Goal: Obtain resource: Download file/media

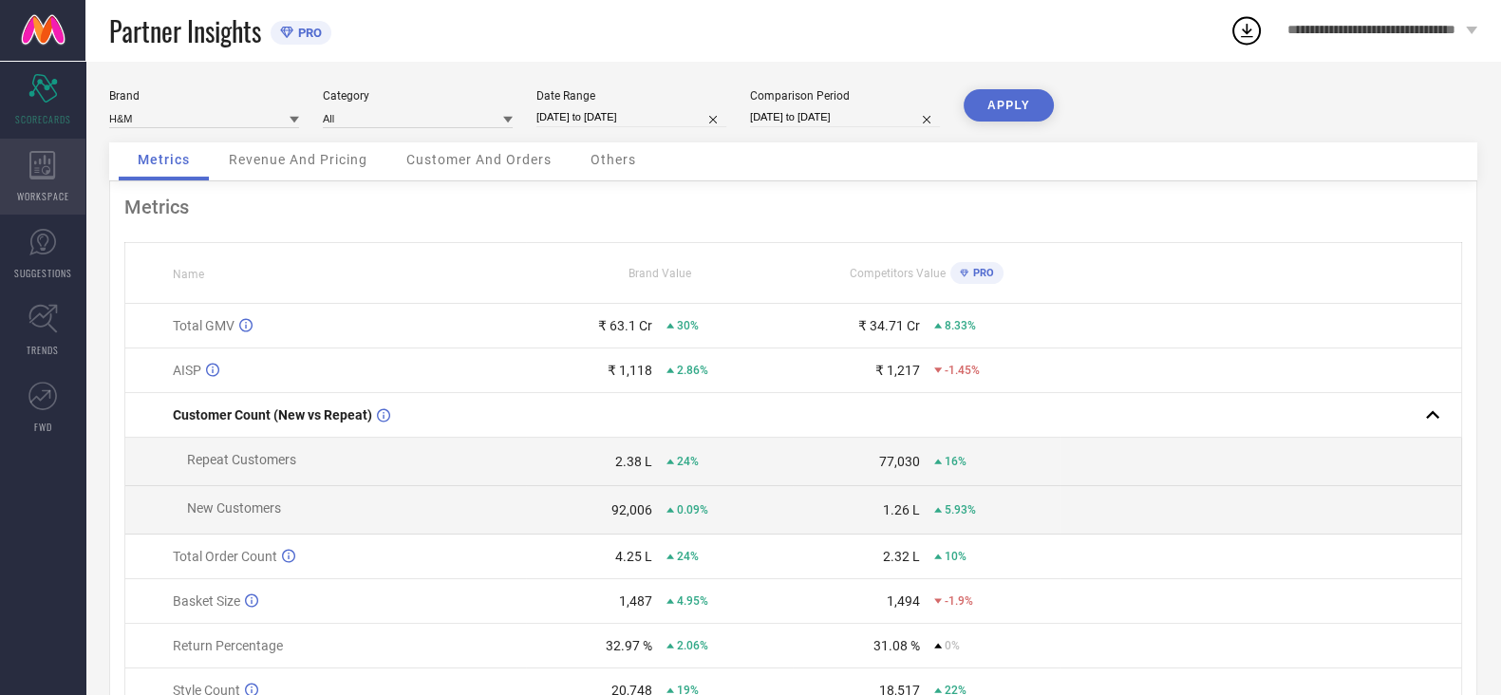
drag, startPoint x: 0, startPoint y: 0, endPoint x: 54, endPoint y: 175, distance: 182.8
click at [54, 175] on icon at bounding box center [42, 165] width 26 height 28
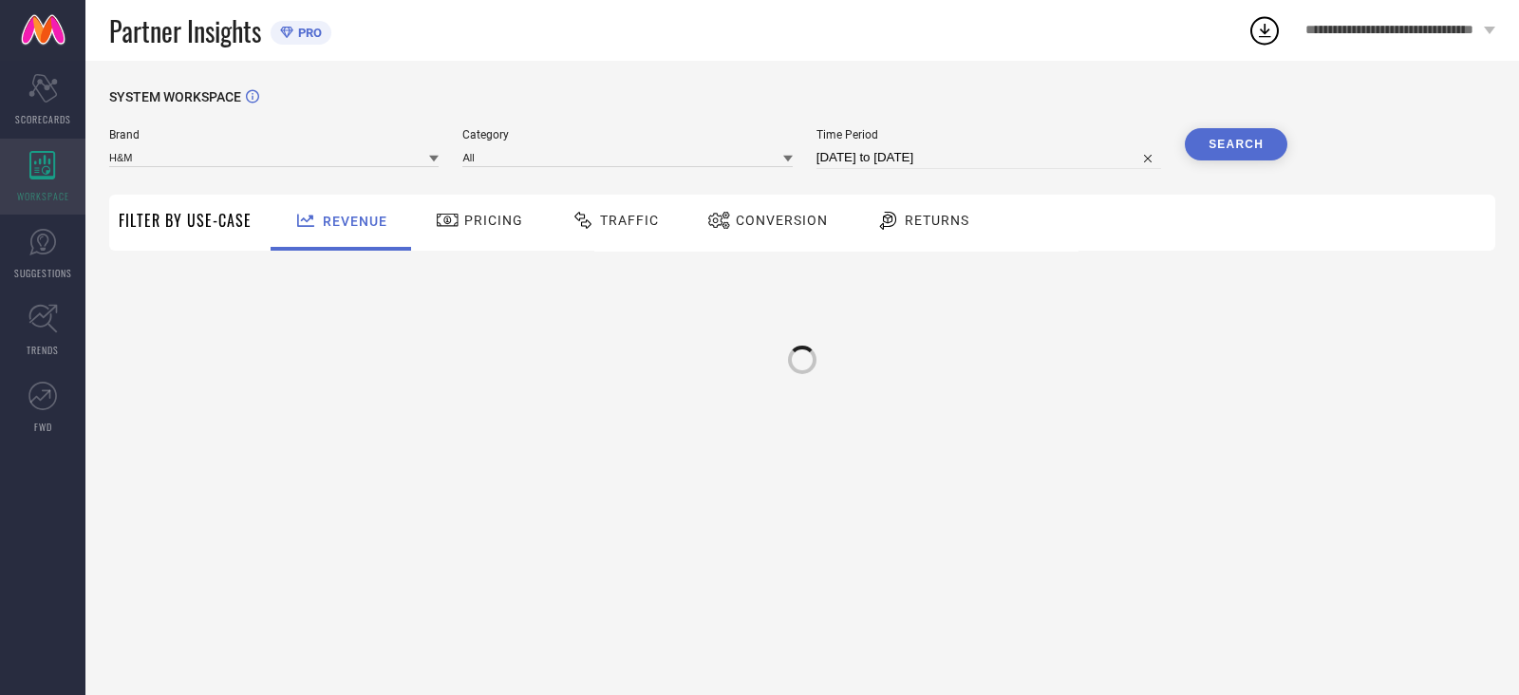
type input "H&M"
type input "All"
click at [607, 225] on span "Traffic" at bounding box center [629, 220] width 59 height 15
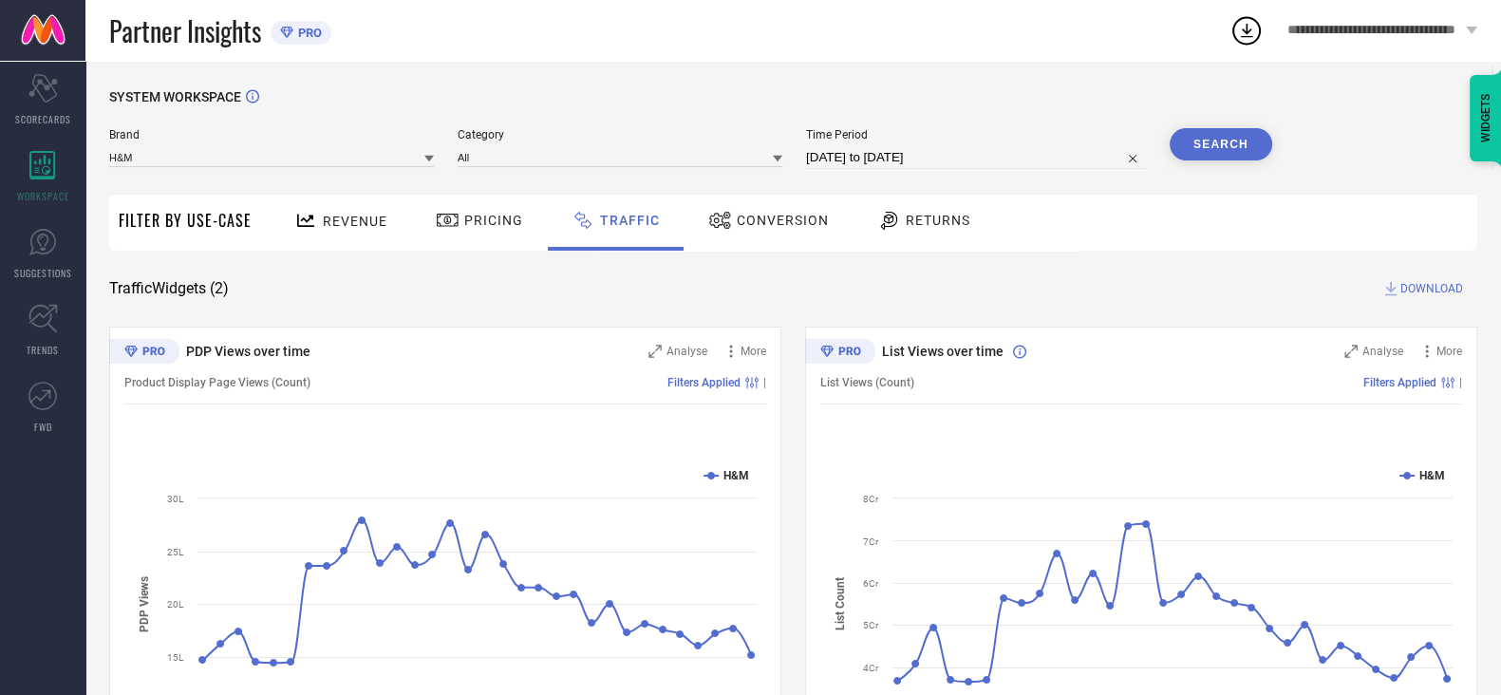
select select "6"
select select "2025"
select select "7"
select select "2025"
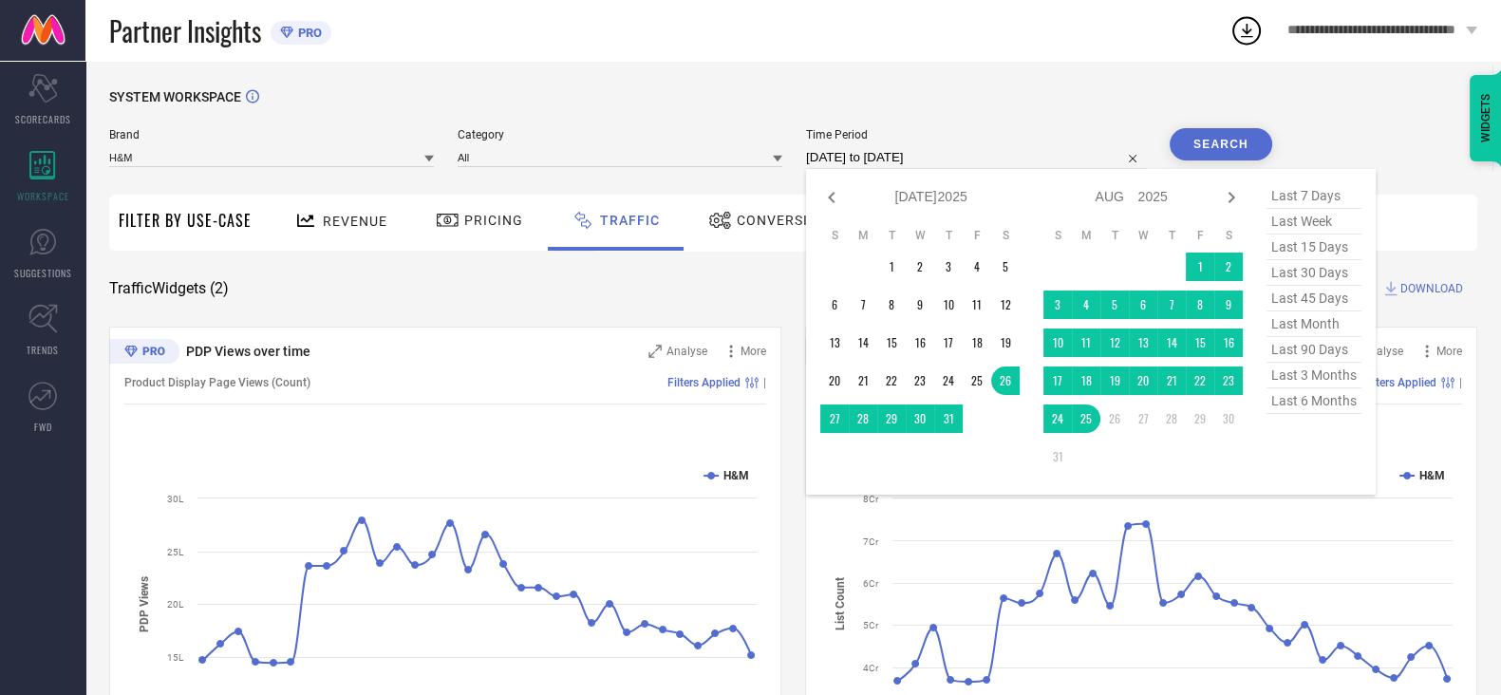
click at [883, 152] on input "[DATE] to [DATE]" at bounding box center [976, 157] width 340 height 23
click at [834, 199] on icon at bounding box center [831, 197] width 7 height 11
select select "5"
select select "2025"
select select "6"
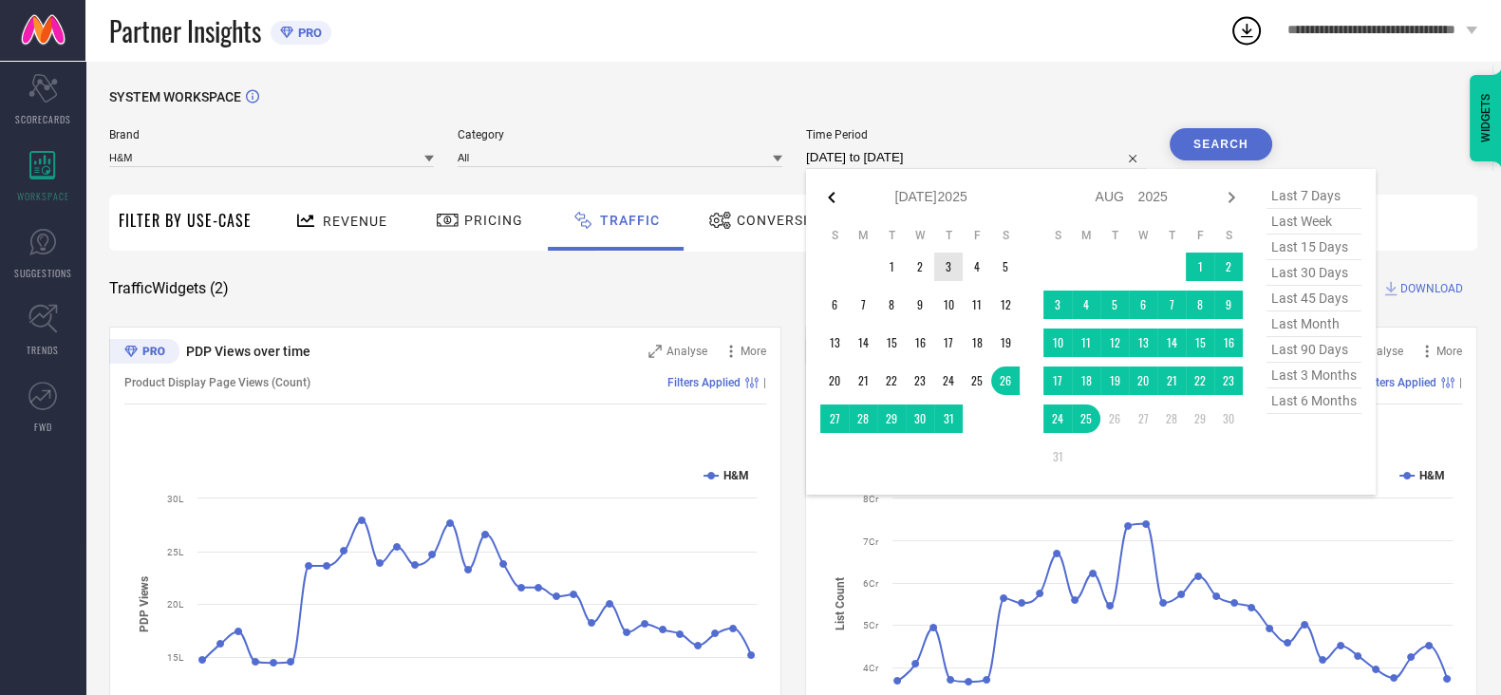
select select "2025"
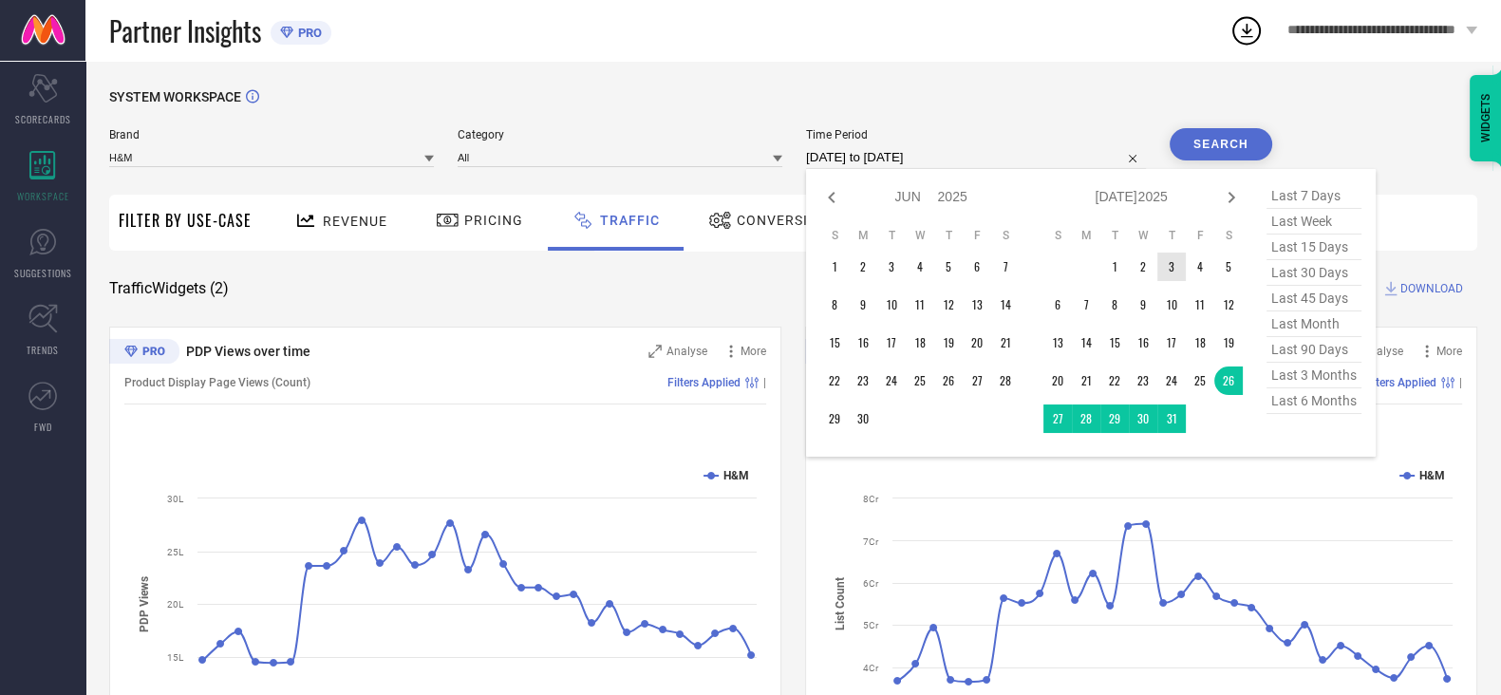
click at [834, 199] on icon at bounding box center [831, 197] width 7 height 11
select select "4"
select select "2025"
select select "5"
select select "2025"
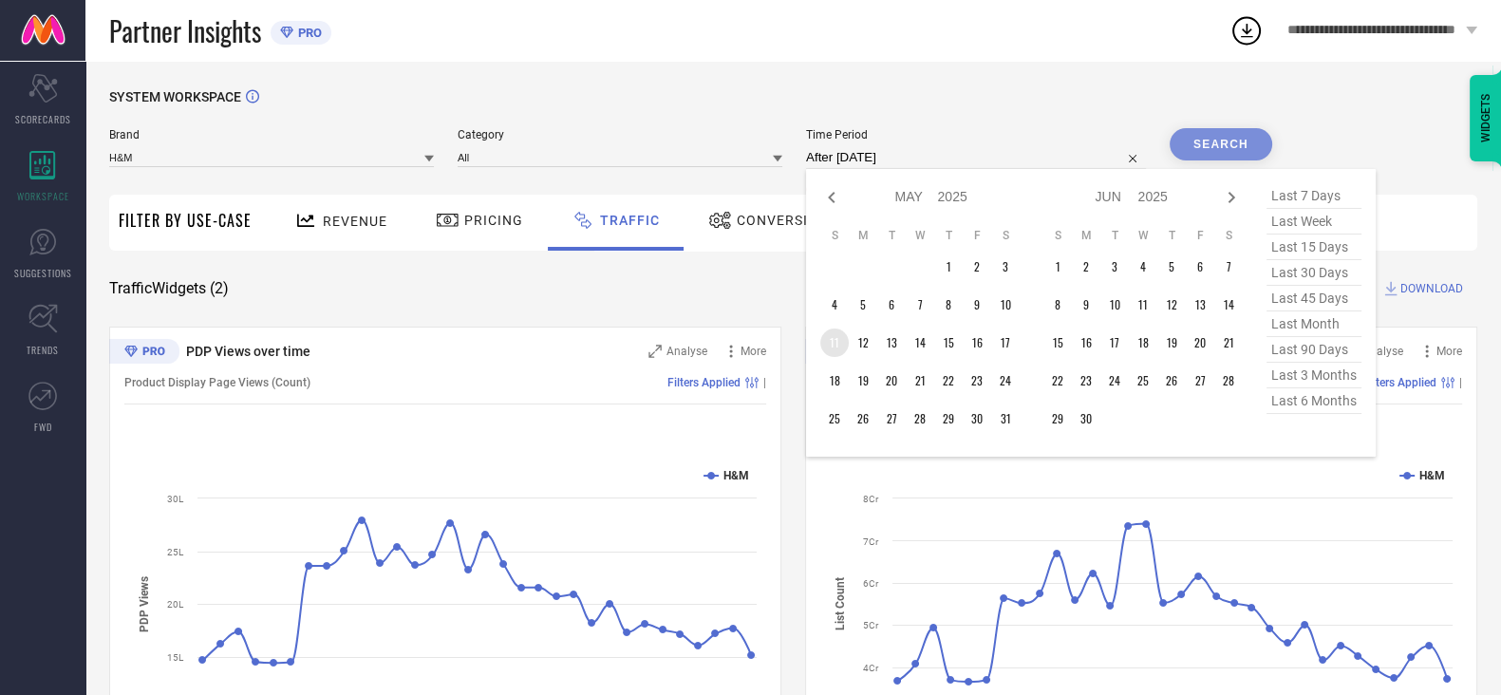
click at [847, 349] on td "11" at bounding box center [834, 342] width 28 height 28
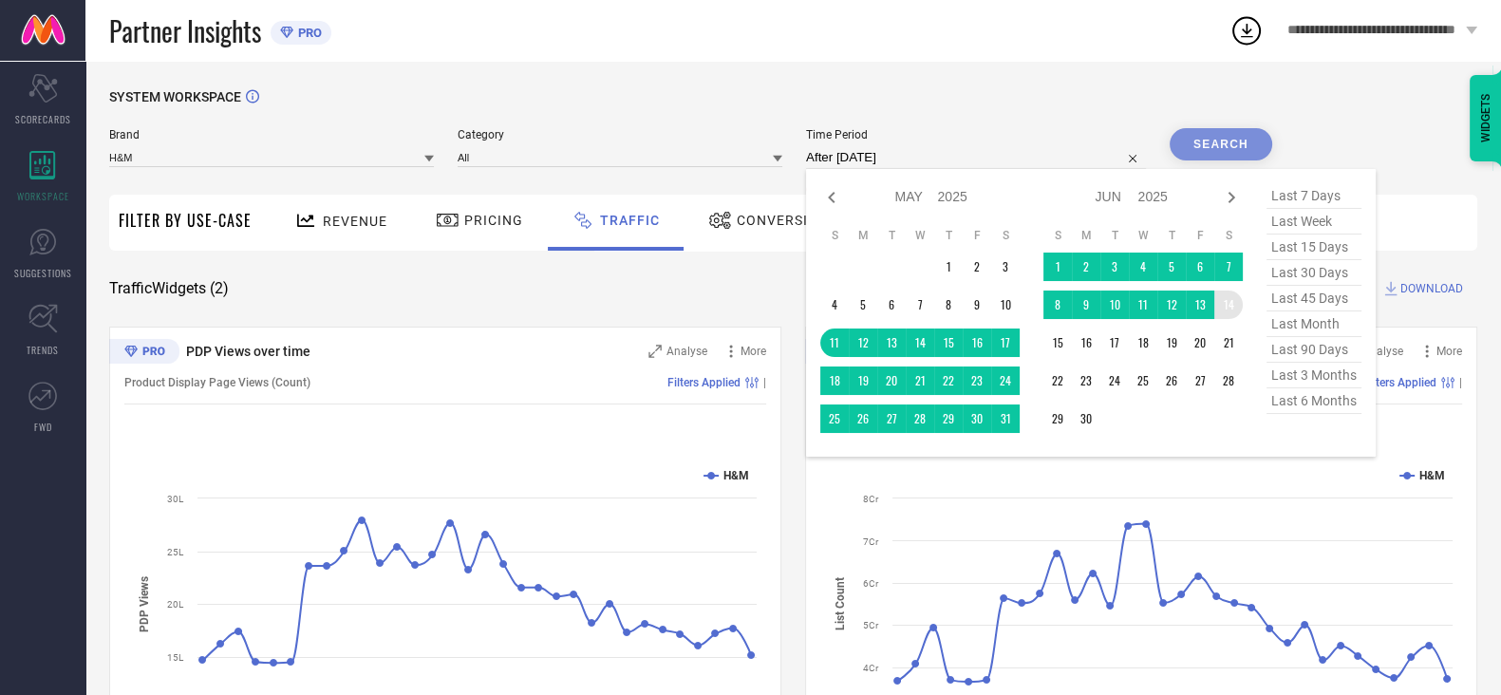
type input "[DATE] to [DATE]"
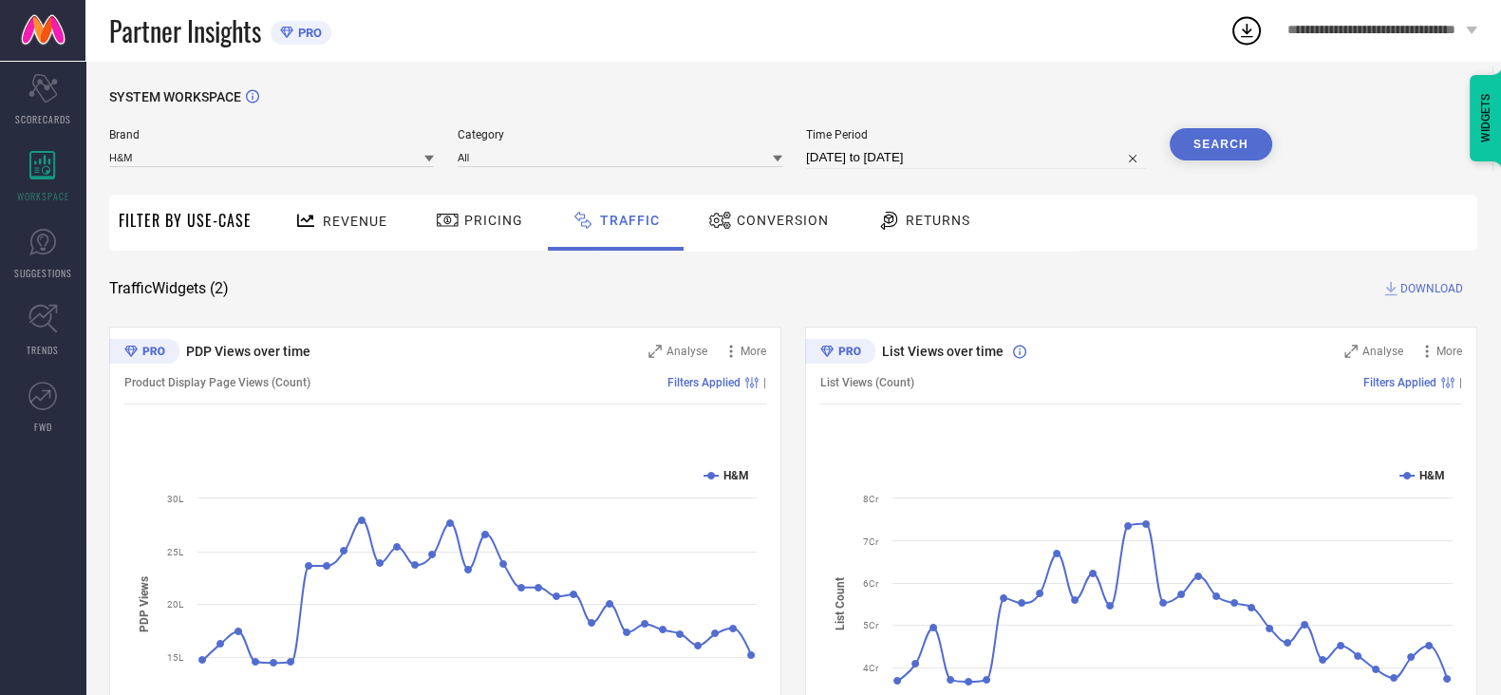
click at [1213, 142] on button "Search" at bounding box center [1220, 144] width 103 height 32
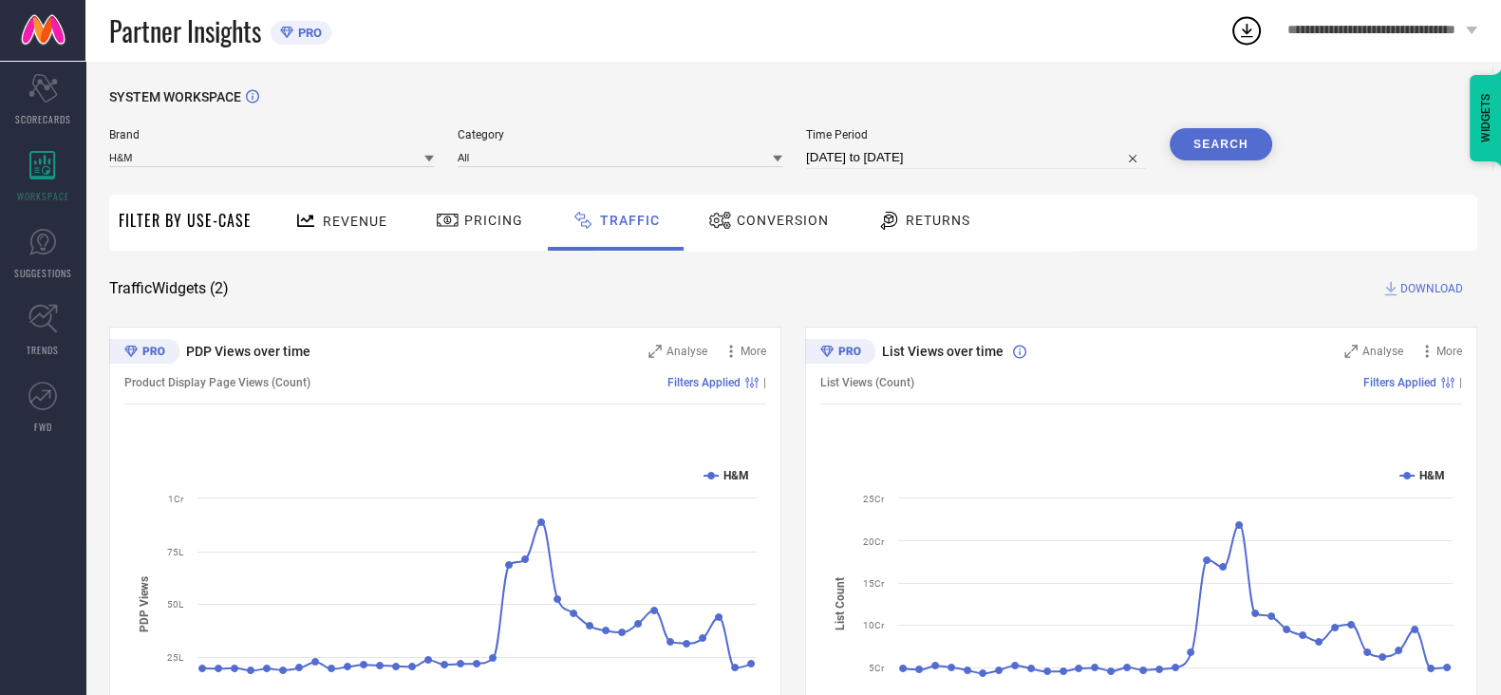
click at [1431, 285] on span "DOWNLOAD" at bounding box center [1431, 288] width 63 height 19
click at [1249, 35] on icon at bounding box center [1246, 30] width 34 height 34
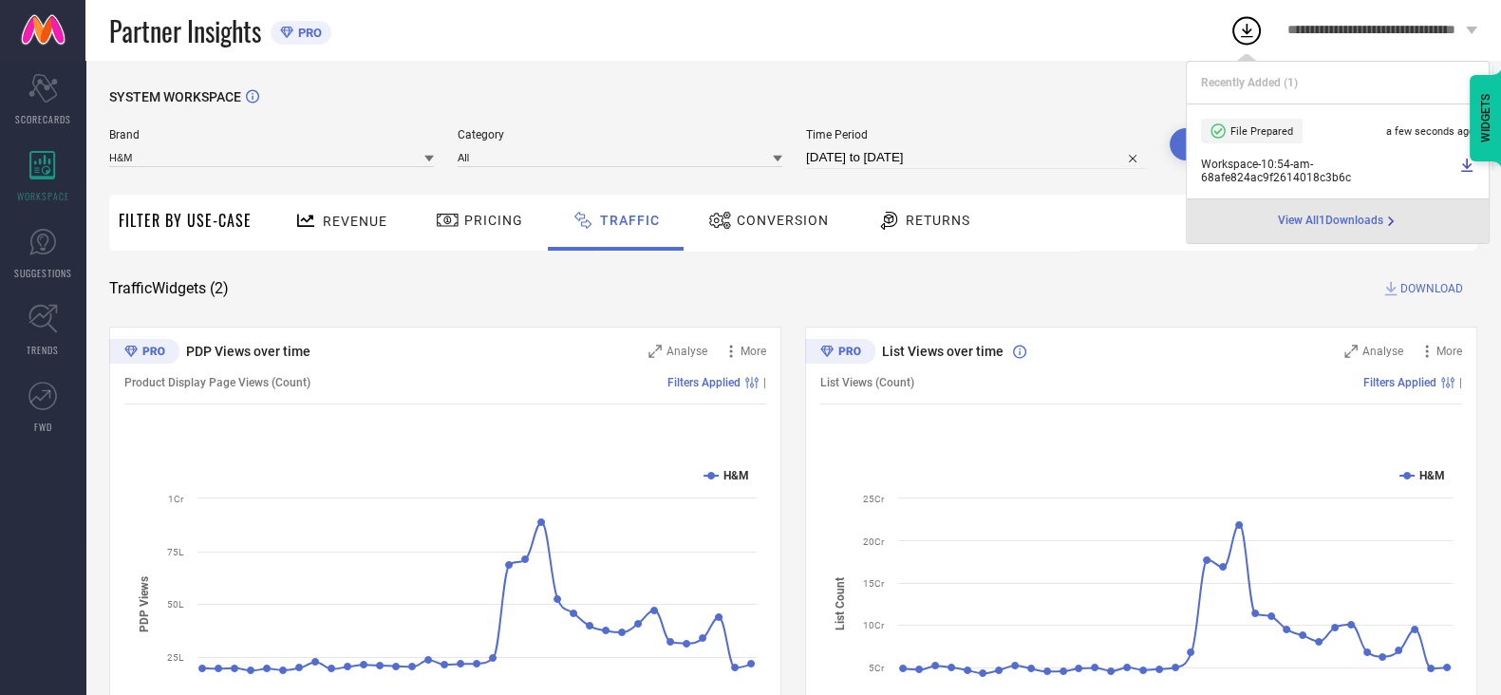
click at [1467, 168] on icon at bounding box center [1466, 165] width 15 height 15
click at [854, 150] on input "[DATE] to [DATE]" at bounding box center [976, 157] width 340 height 23
select select "4"
select select "2025"
select select "5"
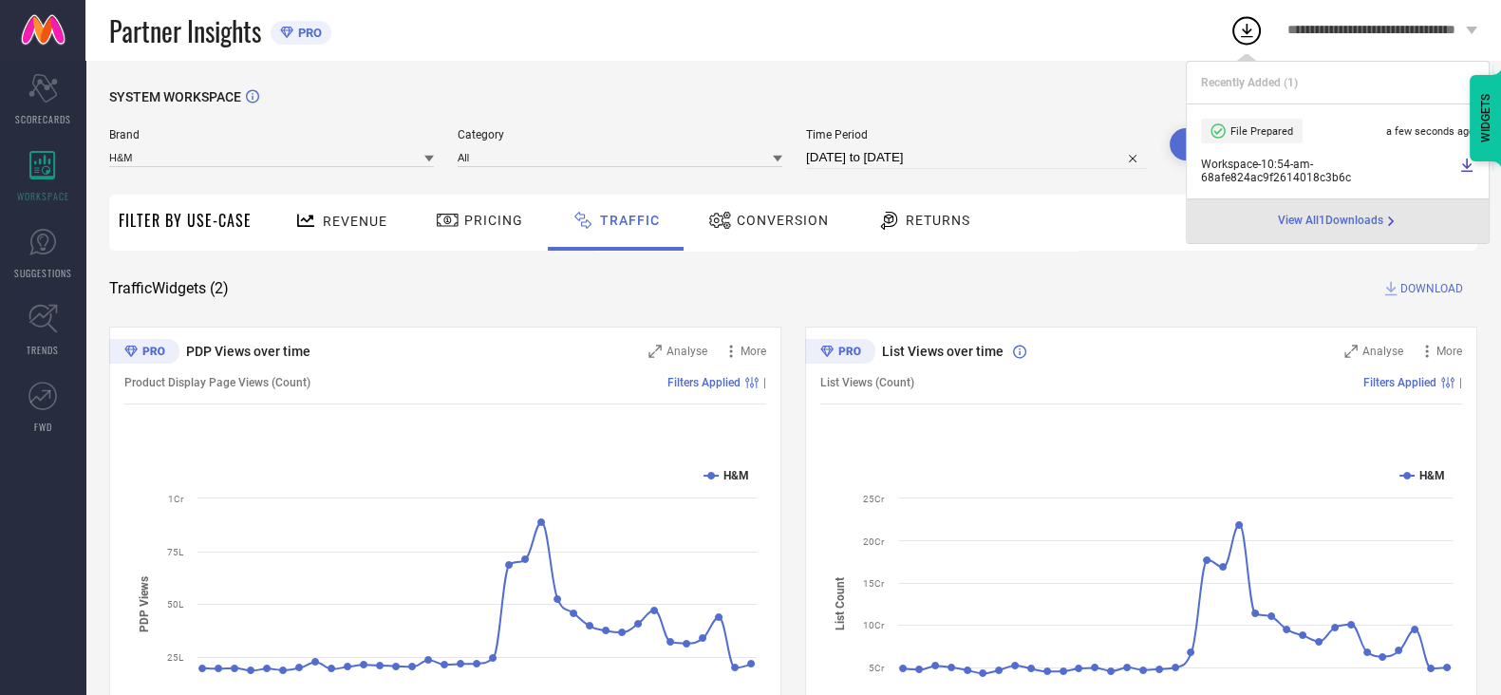
select select "2025"
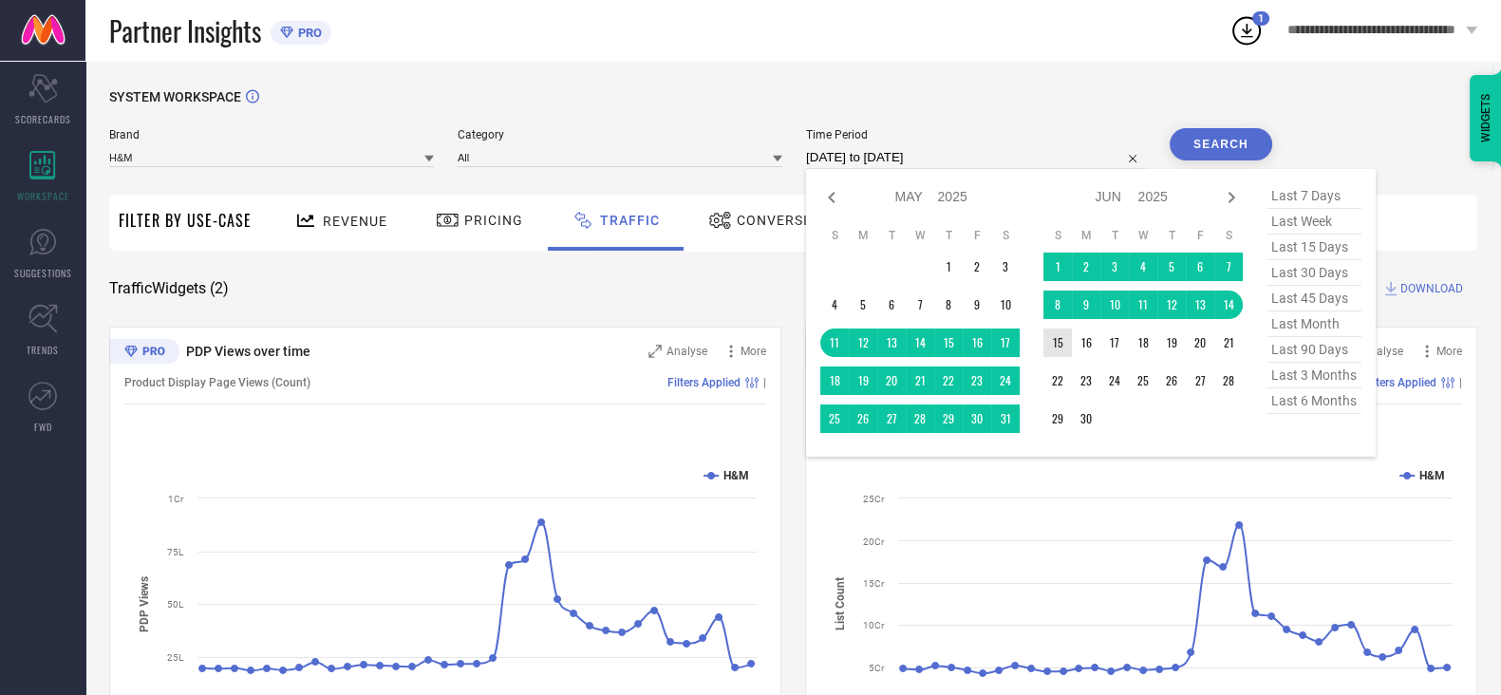
type input "After [DATE]"
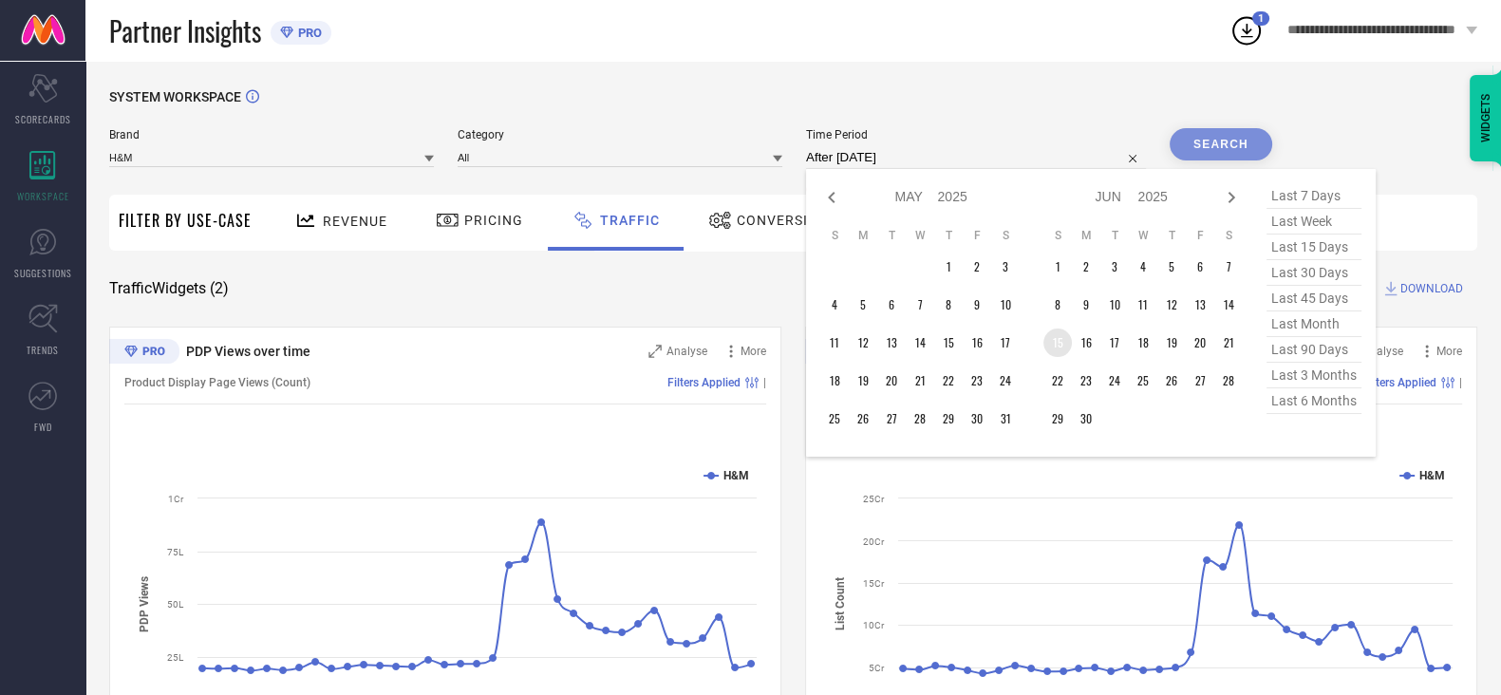
click at [1058, 352] on td "15" at bounding box center [1057, 342] width 28 height 28
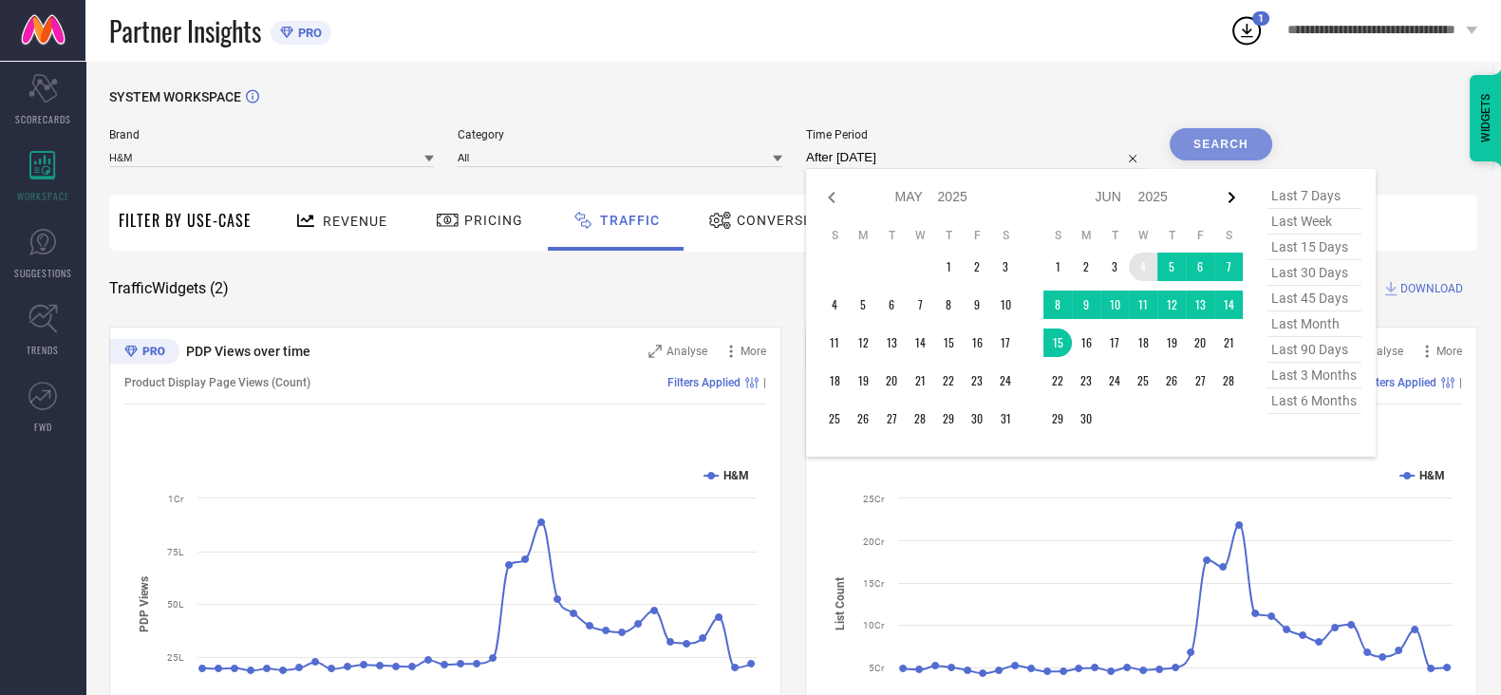
click at [1240, 206] on icon at bounding box center [1231, 197] width 23 height 23
select select "5"
select select "2025"
select select "6"
select select "2025"
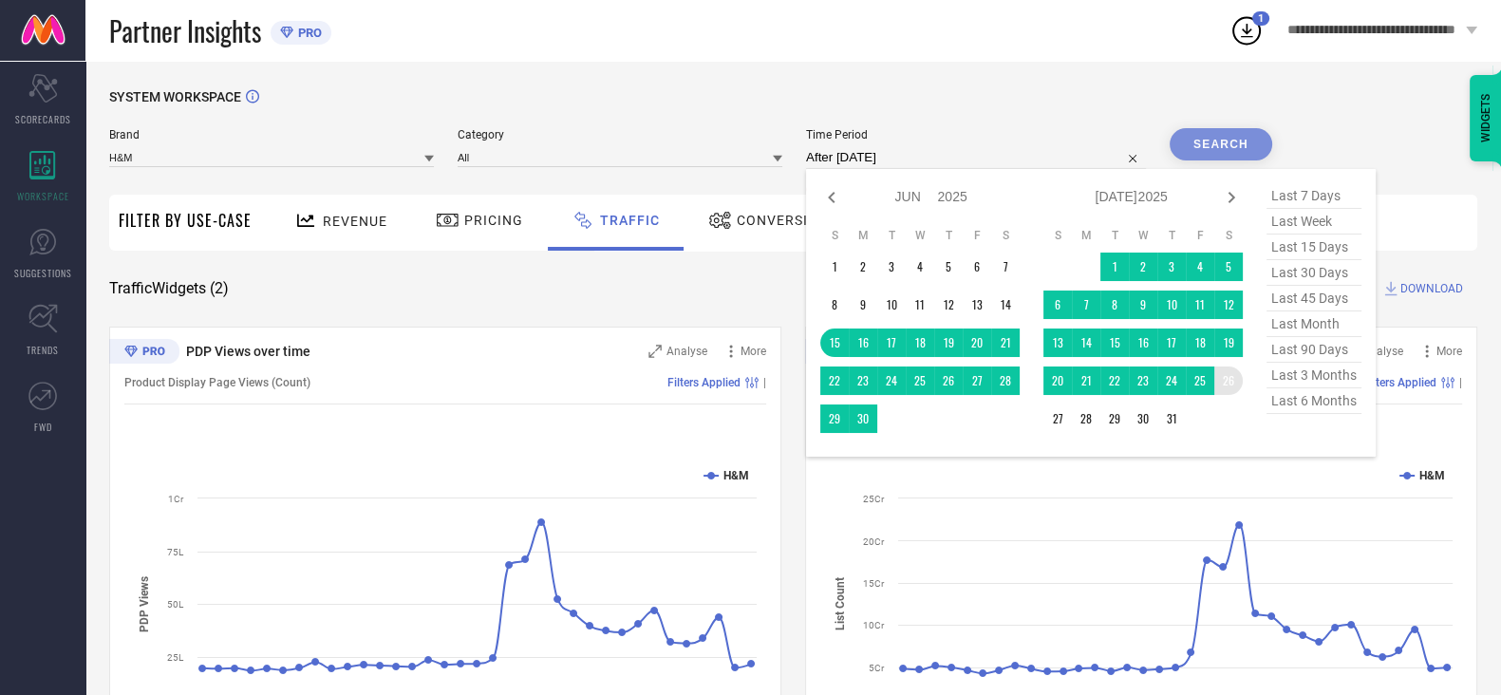
type input "[DATE] to [DATE]"
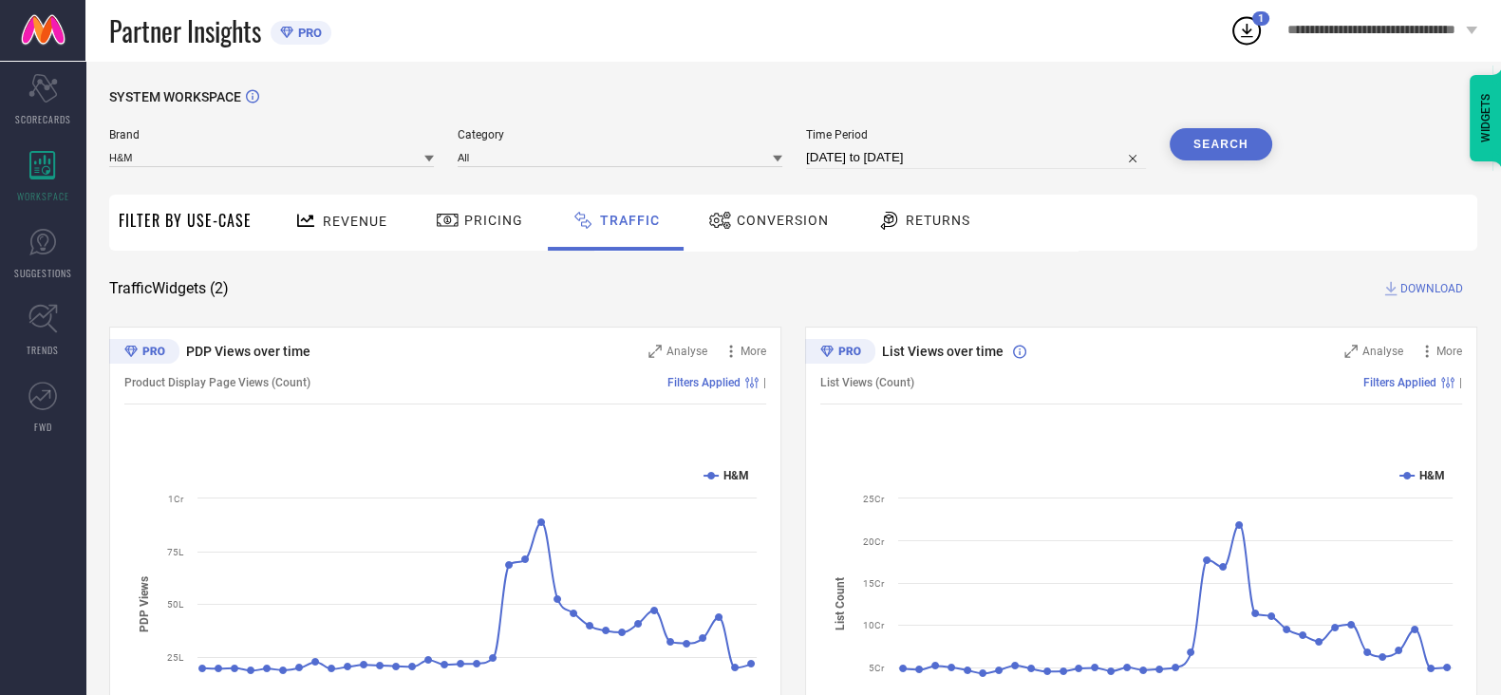
click at [1246, 154] on button "Search" at bounding box center [1220, 144] width 103 height 32
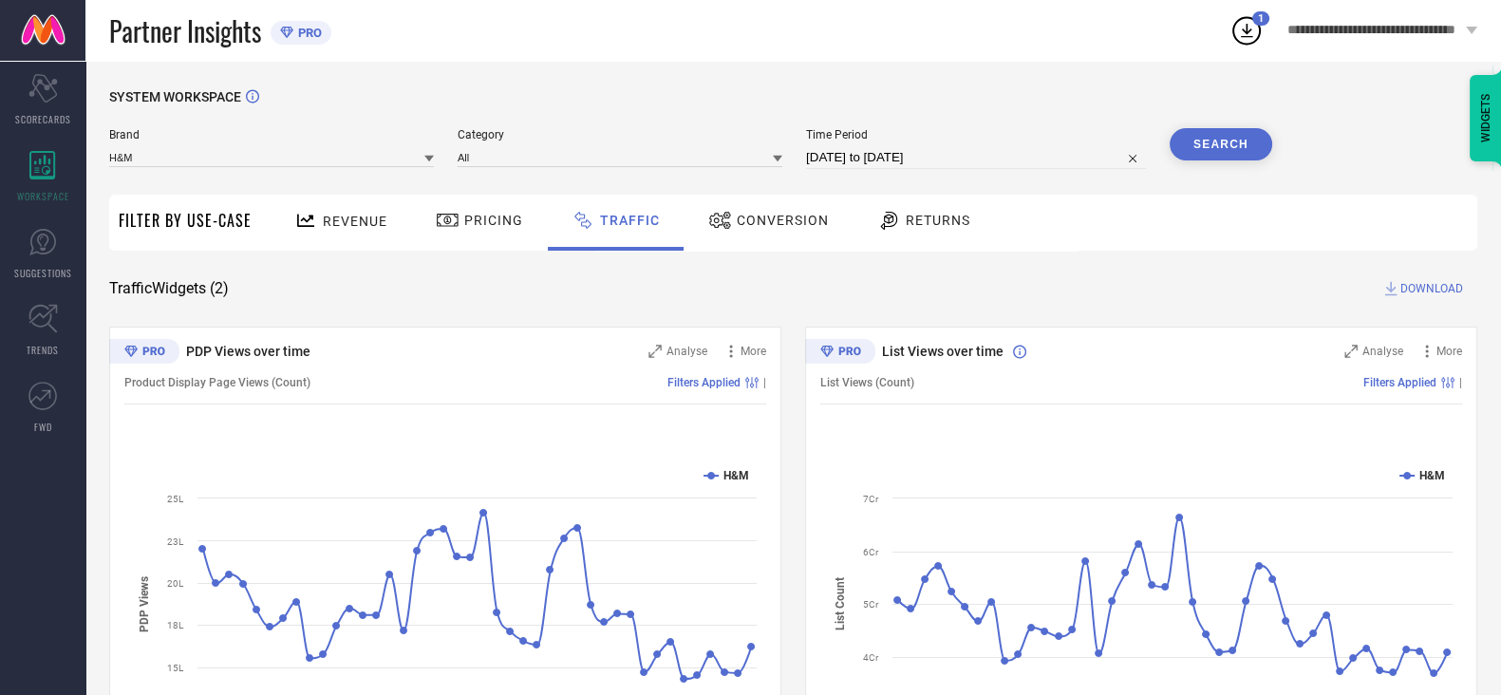
click at [1410, 286] on span "DOWNLOAD" at bounding box center [1431, 288] width 63 height 19
select select "5"
select select "2025"
select select "6"
select select "2025"
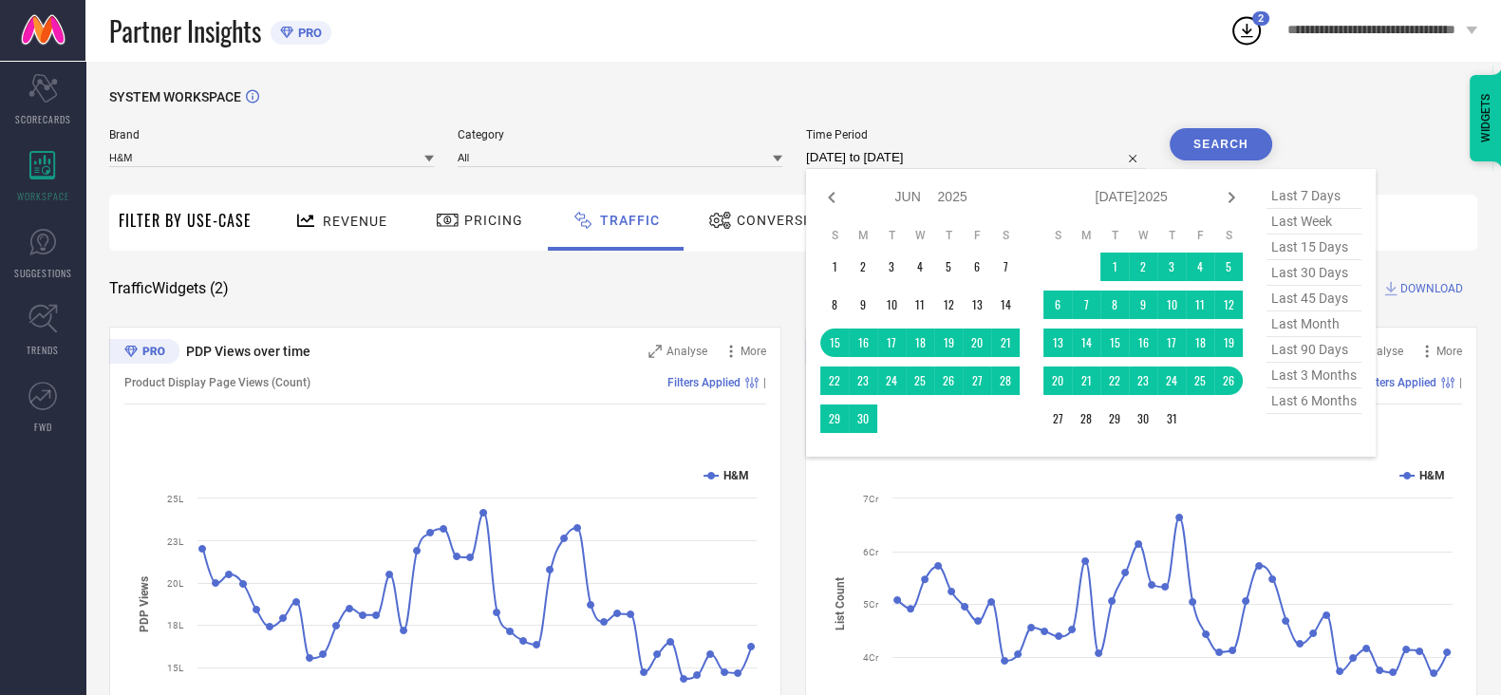
click at [865, 149] on input "[DATE] to [DATE]" at bounding box center [976, 157] width 340 height 23
type input "After [DATE]"
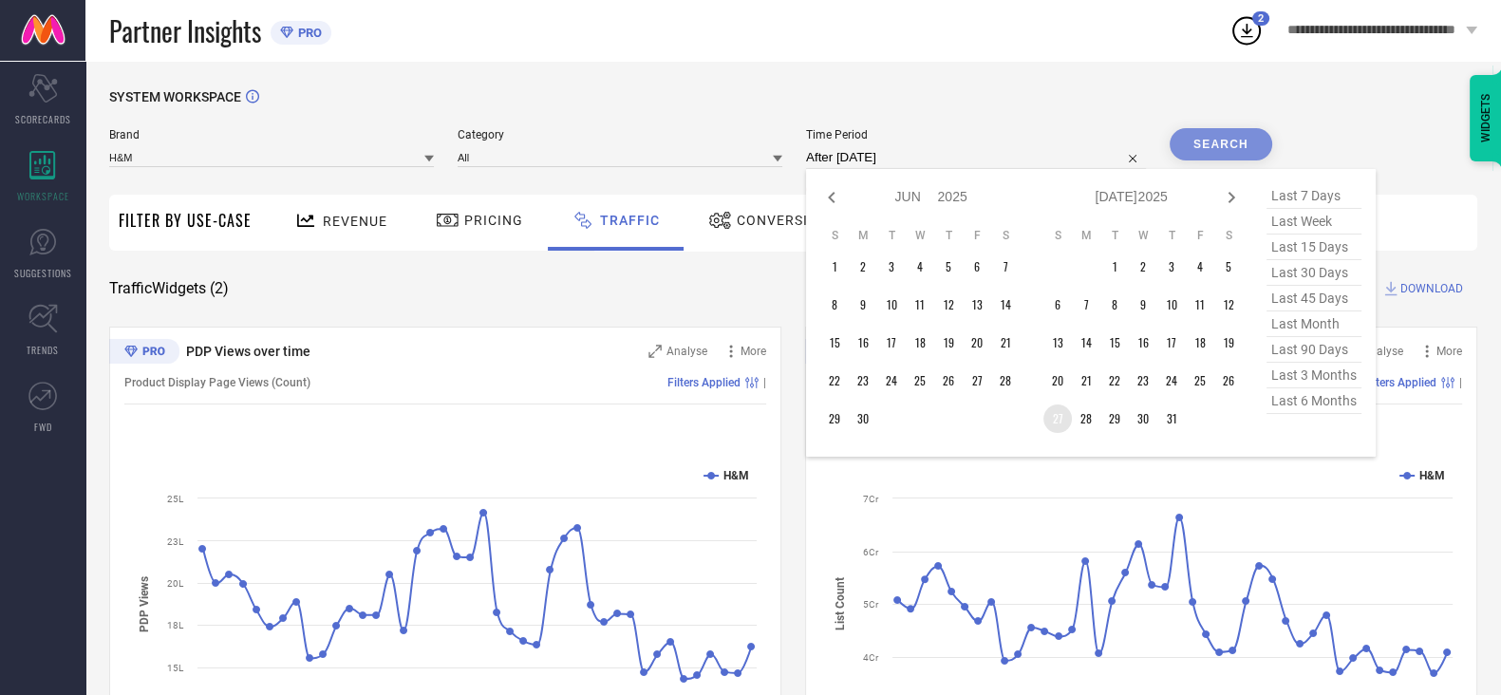
click at [1061, 419] on td "27" at bounding box center [1057, 418] width 28 height 28
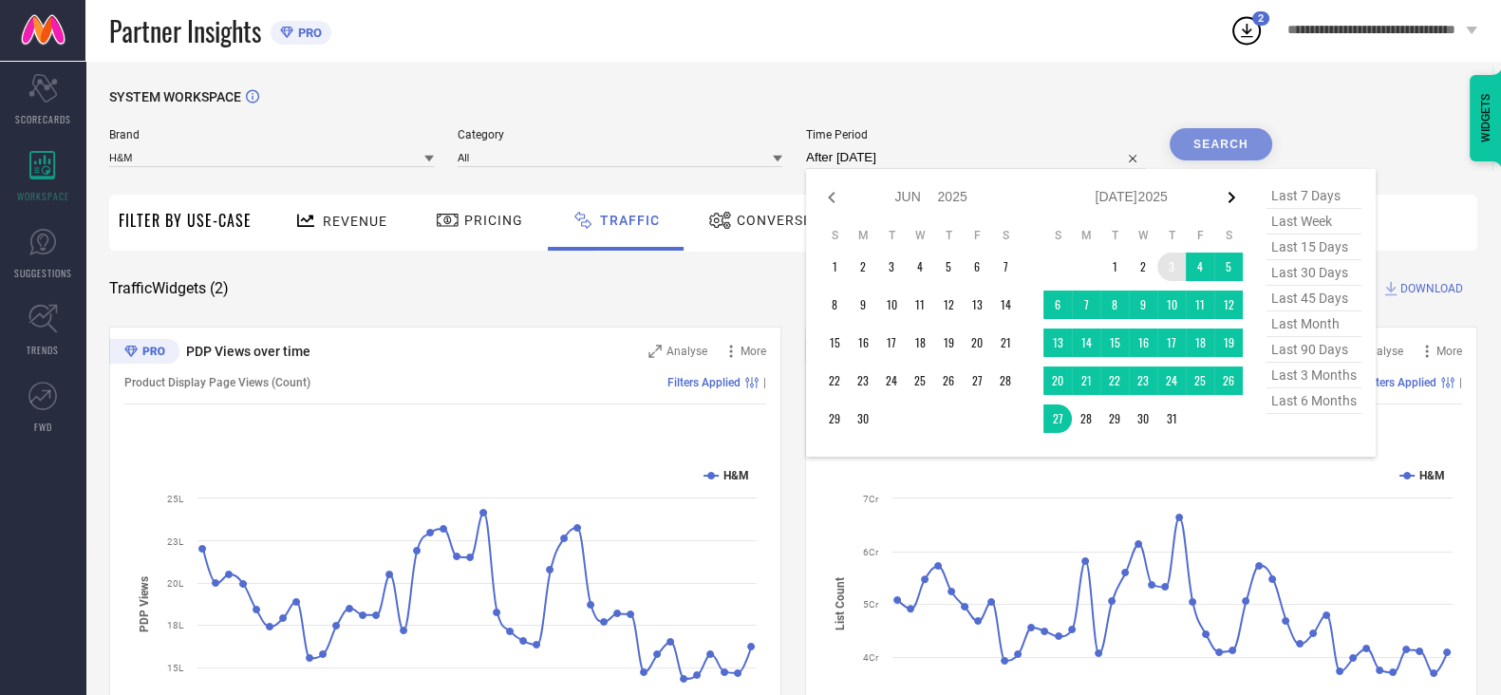
click at [1243, 195] on icon at bounding box center [1231, 197] width 23 height 23
select select "6"
select select "2025"
select select "7"
select select "2025"
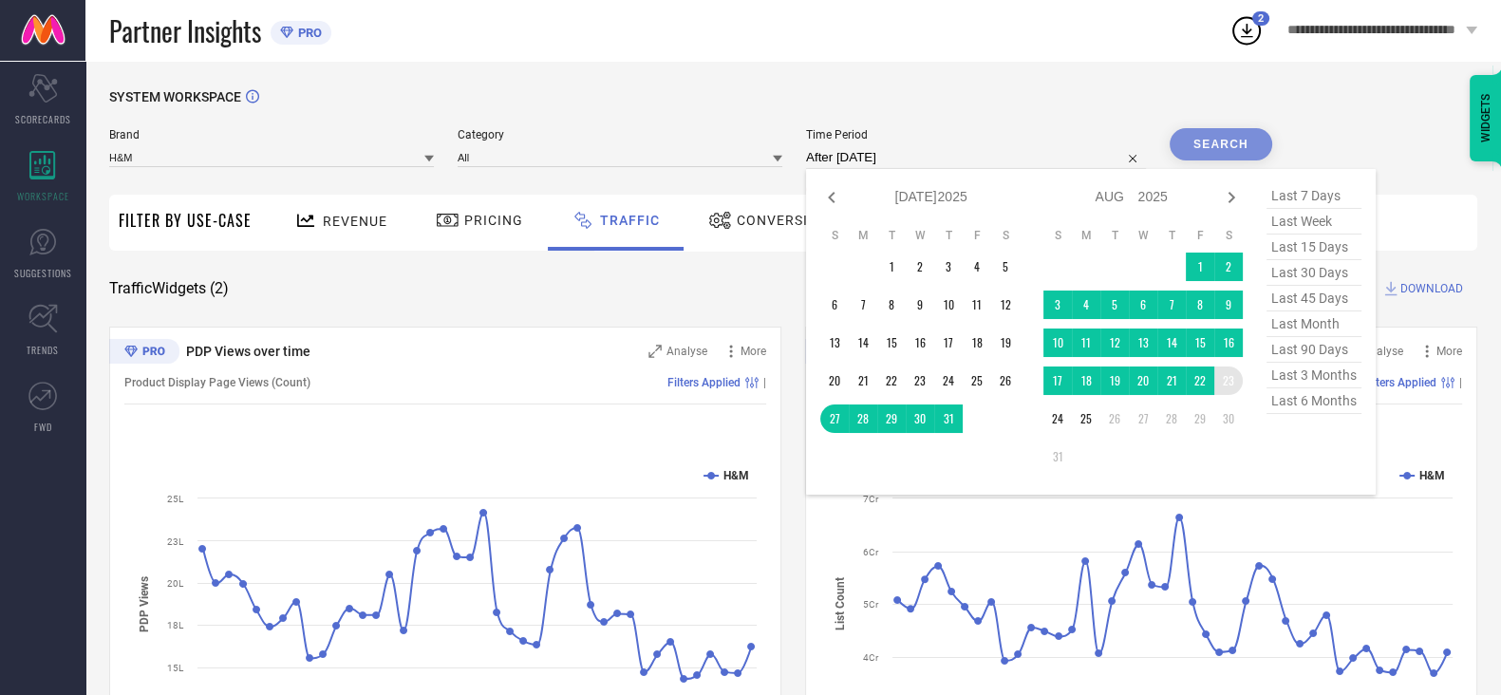
type input "[DATE] to [DATE]"
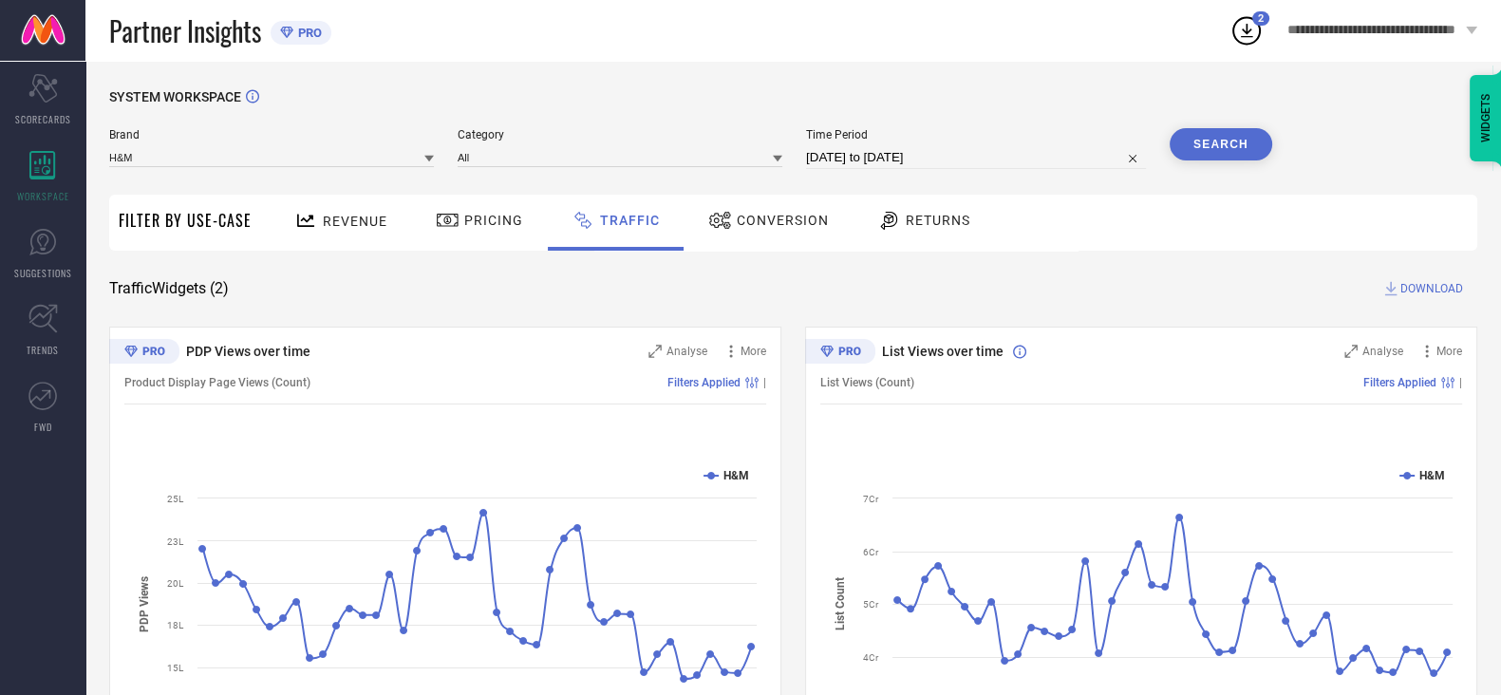
click at [1246, 146] on button "Search" at bounding box center [1220, 144] width 103 height 32
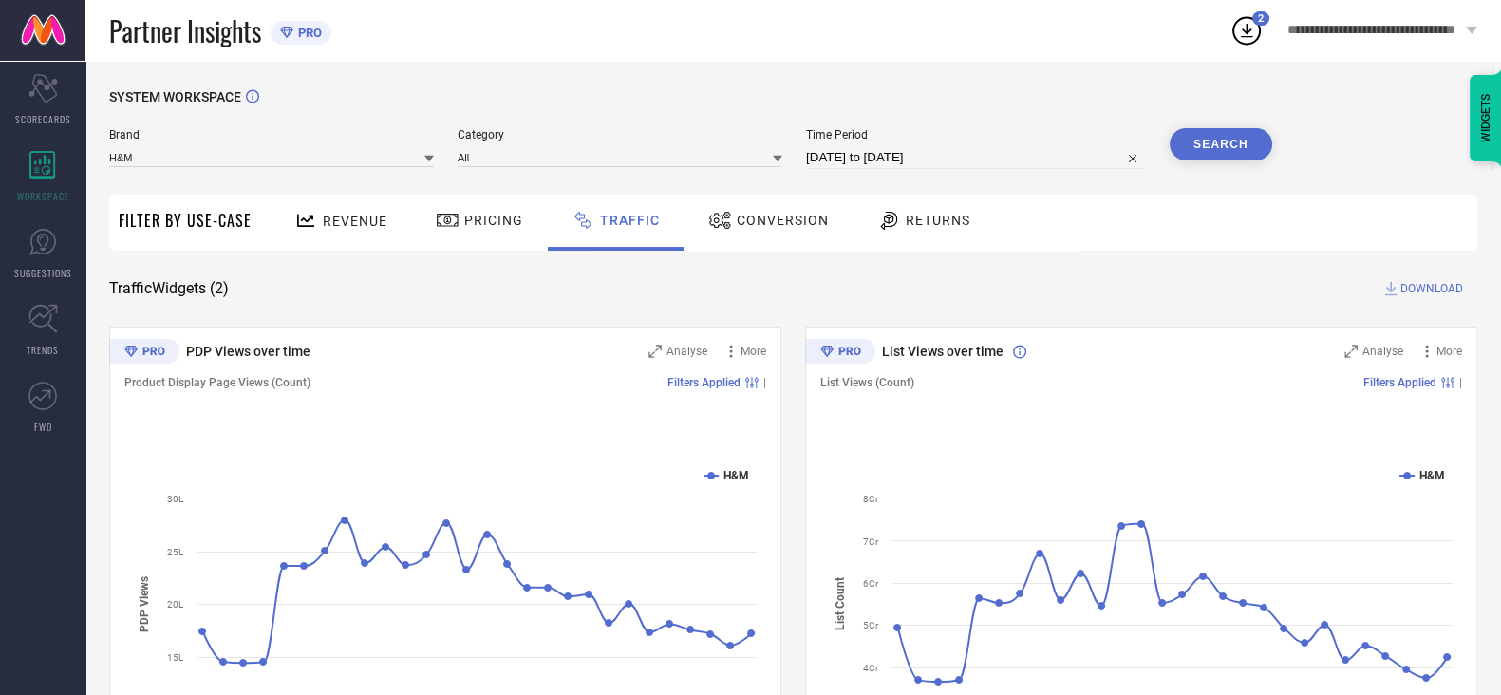
click at [1424, 289] on span "DOWNLOAD" at bounding box center [1431, 288] width 63 height 19
